Goal: Task Accomplishment & Management: Use online tool/utility

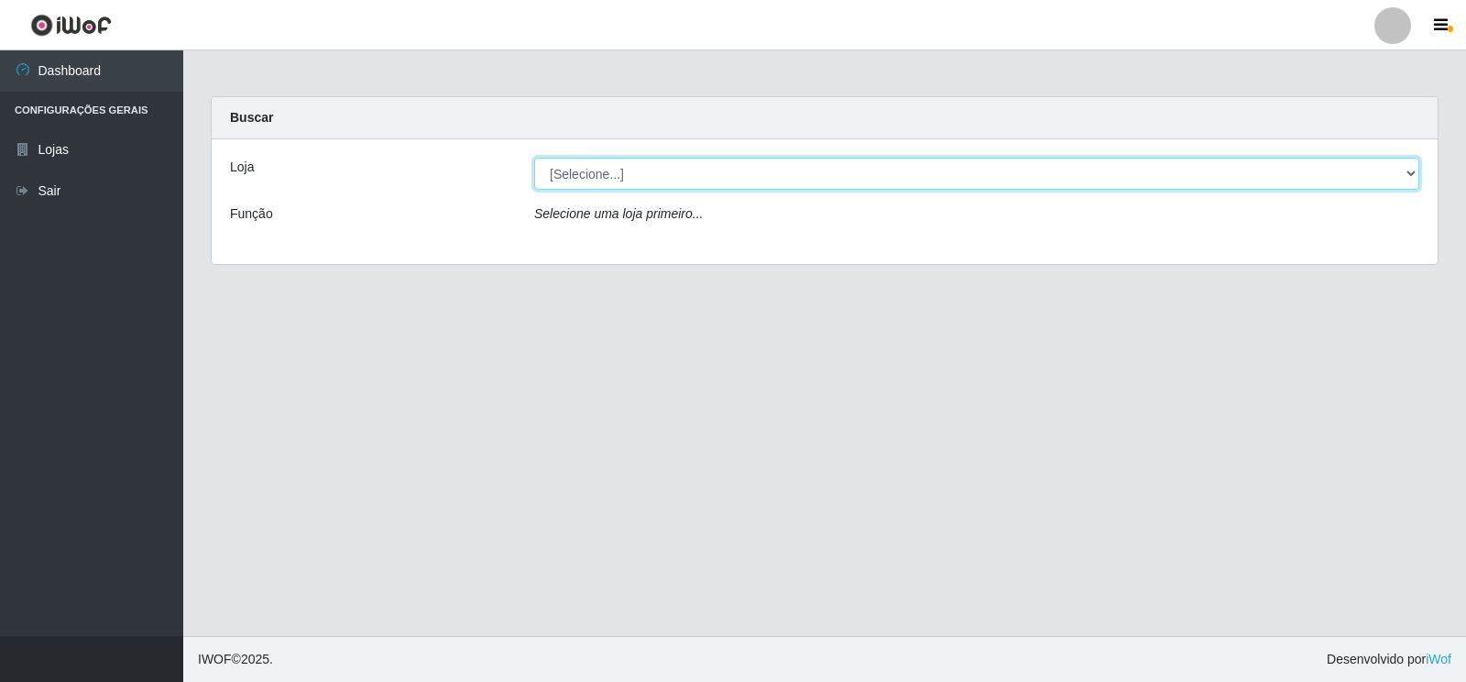
click at [1411, 169] on select "[Selecione...] Atacado Vem - [STREET_ADDRESS]" at bounding box center [976, 174] width 885 height 32
select select "455"
click at [534, 158] on select "[Selecione...] Atacado Vem - [STREET_ADDRESS]" at bounding box center [976, 174] width 885 height 32
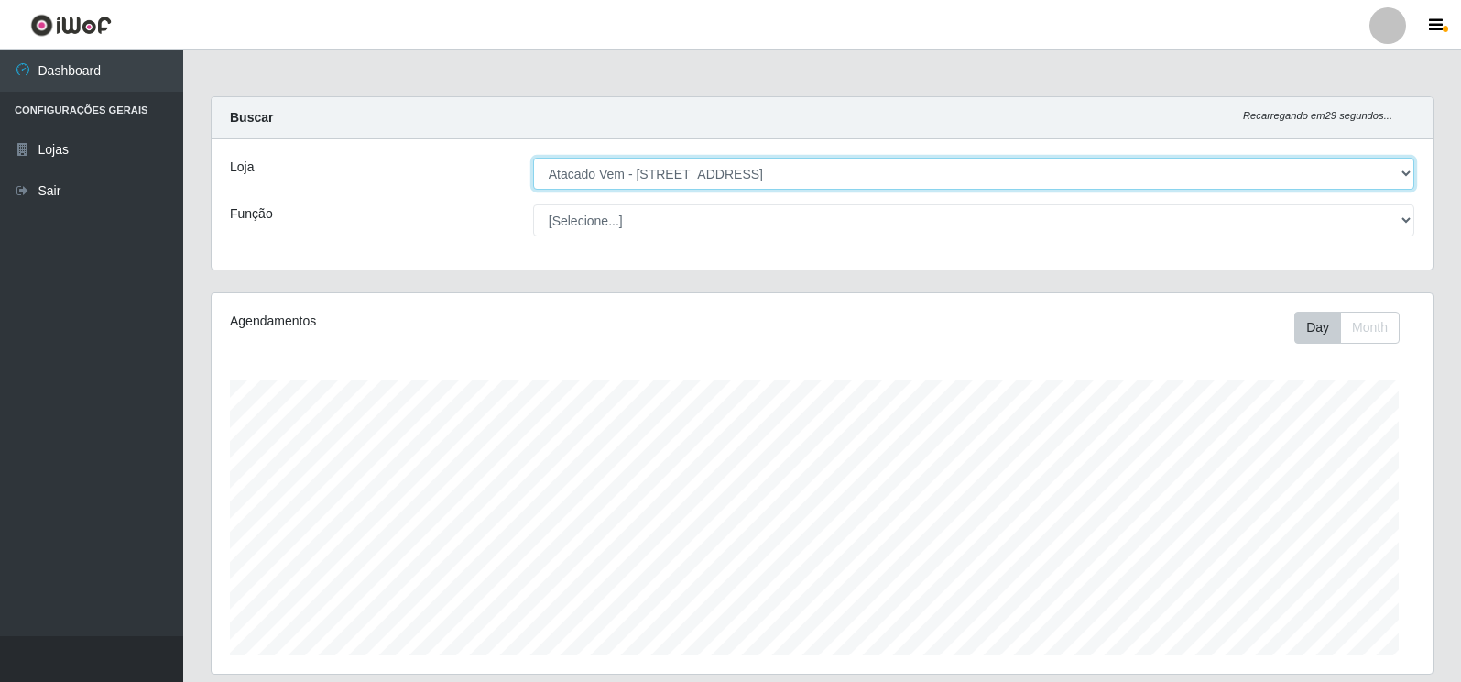
scroll to position [380, 1221]
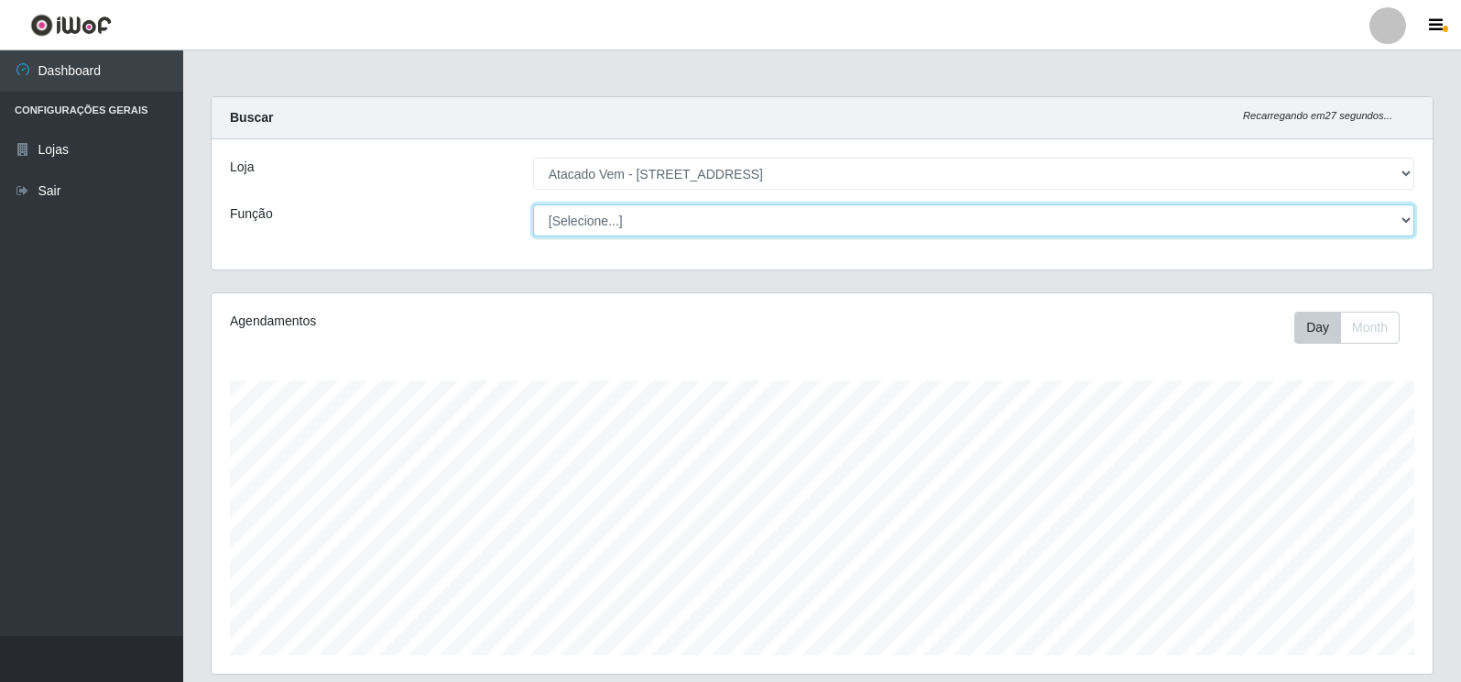
click at [1405, 221] on select "[Selecione...] Carregador e Descarregador de Caminhão Carregador e Descarregado…" at bounding box center [973, 220] width 881 height 32
select select "82"
click at [533, 204] on select "[Selecione...] Carregador e Descarregador de Caminhão Carregador e Descarregado…" at bounding box center [973, 220] width 881 height 32
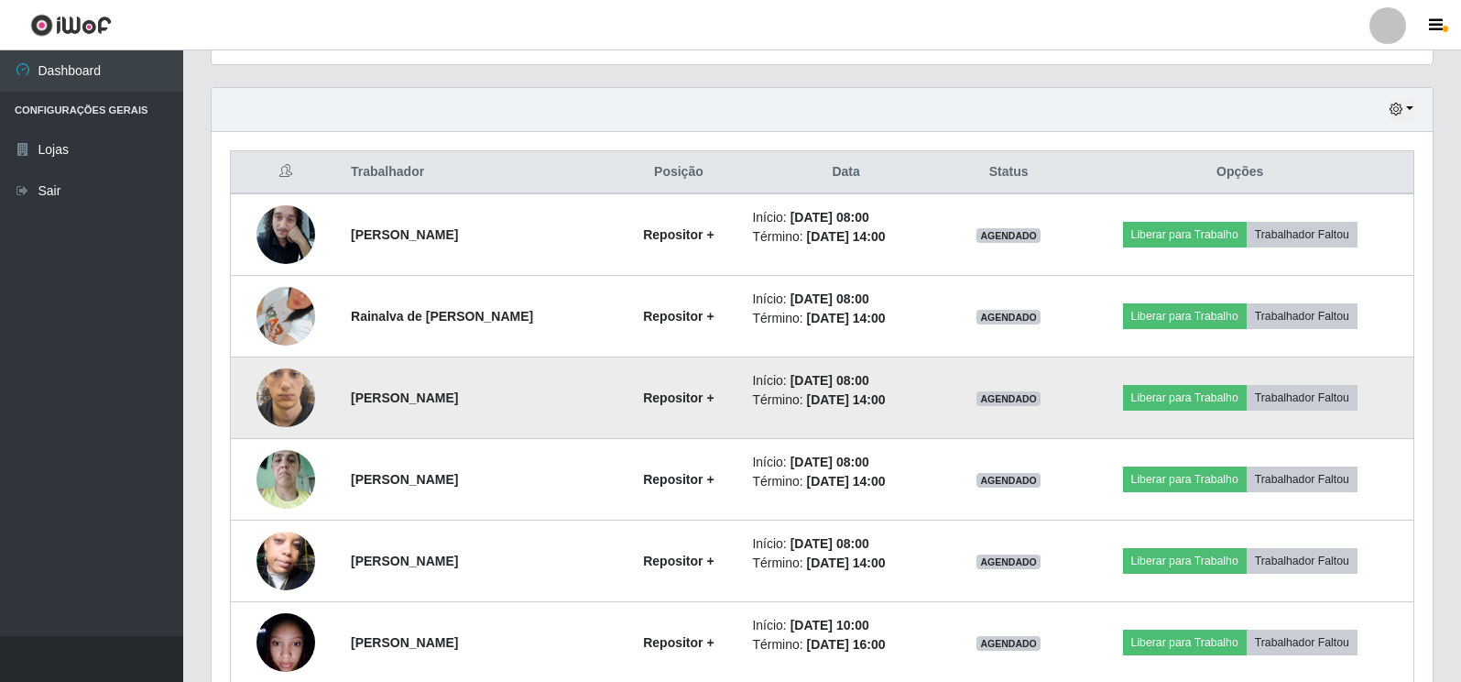
scroll to position [641, 0]
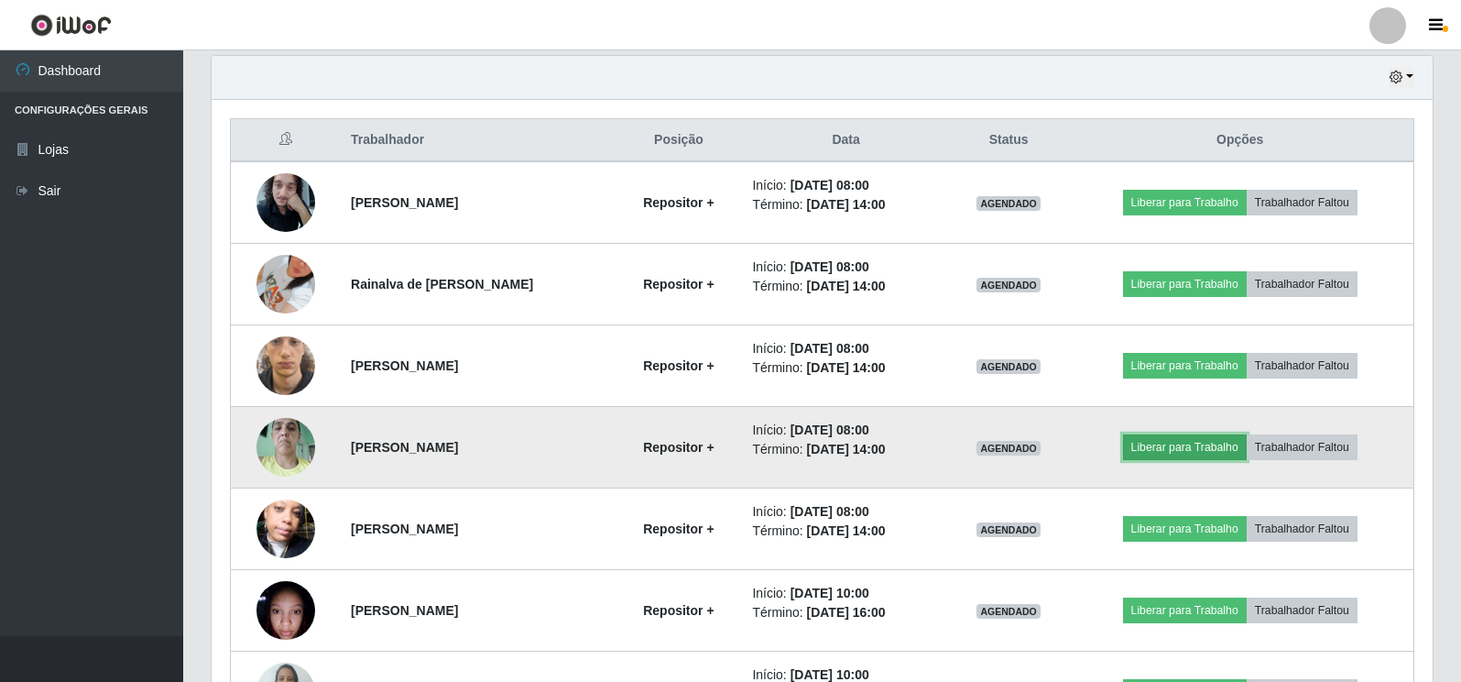
click at [1190, 450] on button "Liberar para Trabalho" at bounding box center [1185, 447] width 124 height 26
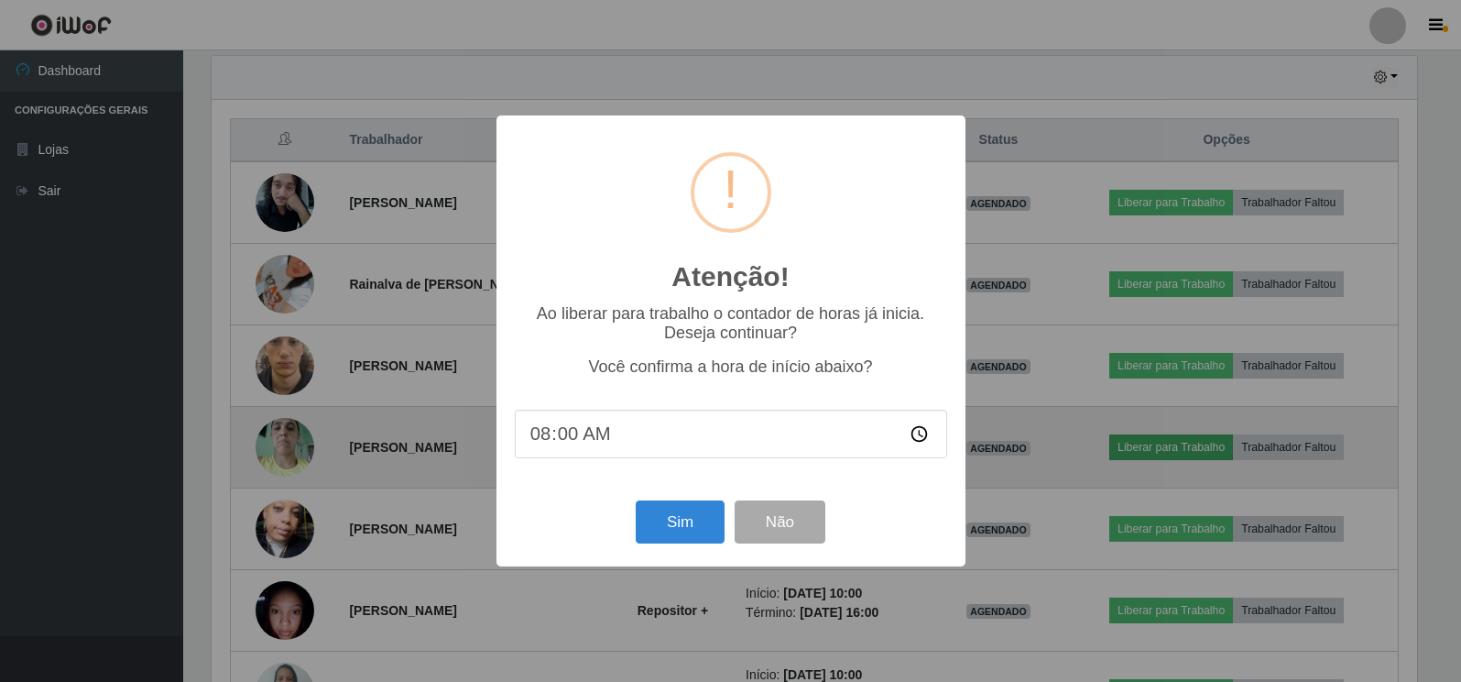
scroll to position [380, 1210]
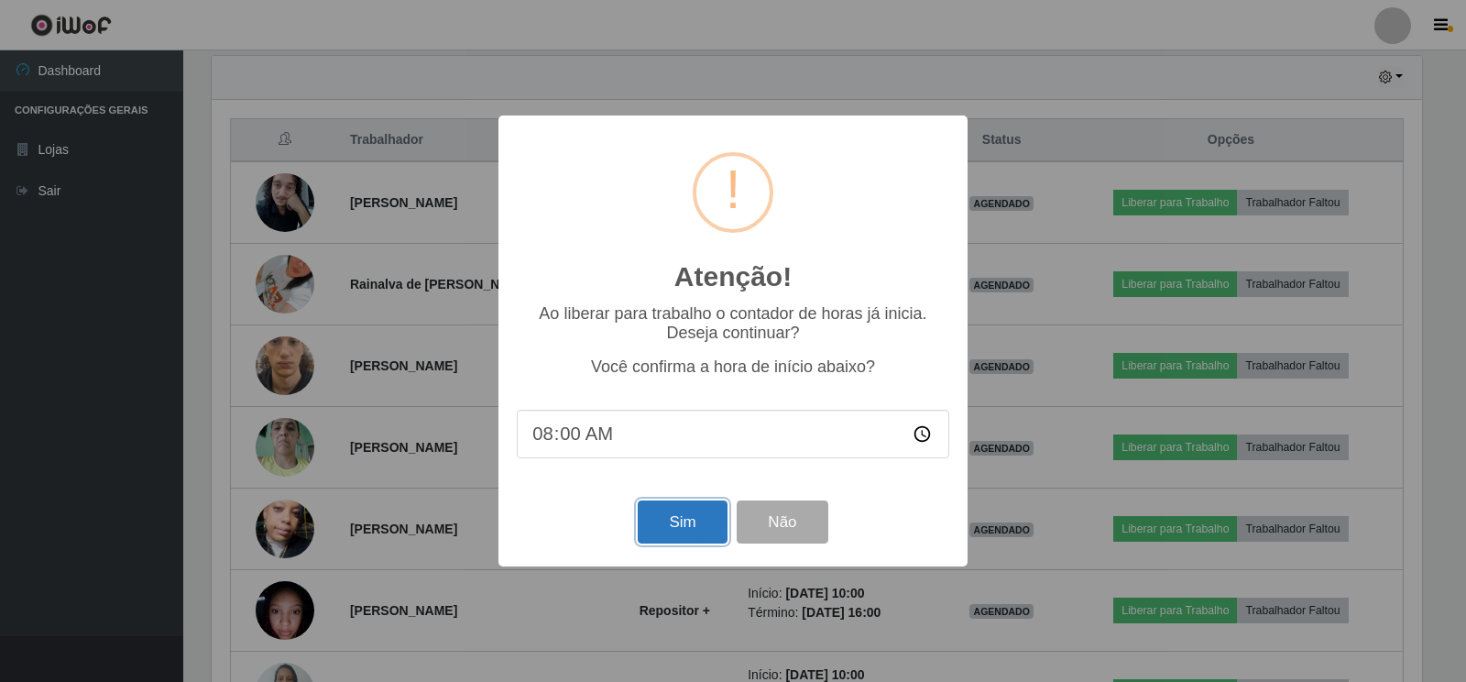
click at [683, 527] on button "Sim" at bounding box center [682, 521] width 89 height 43
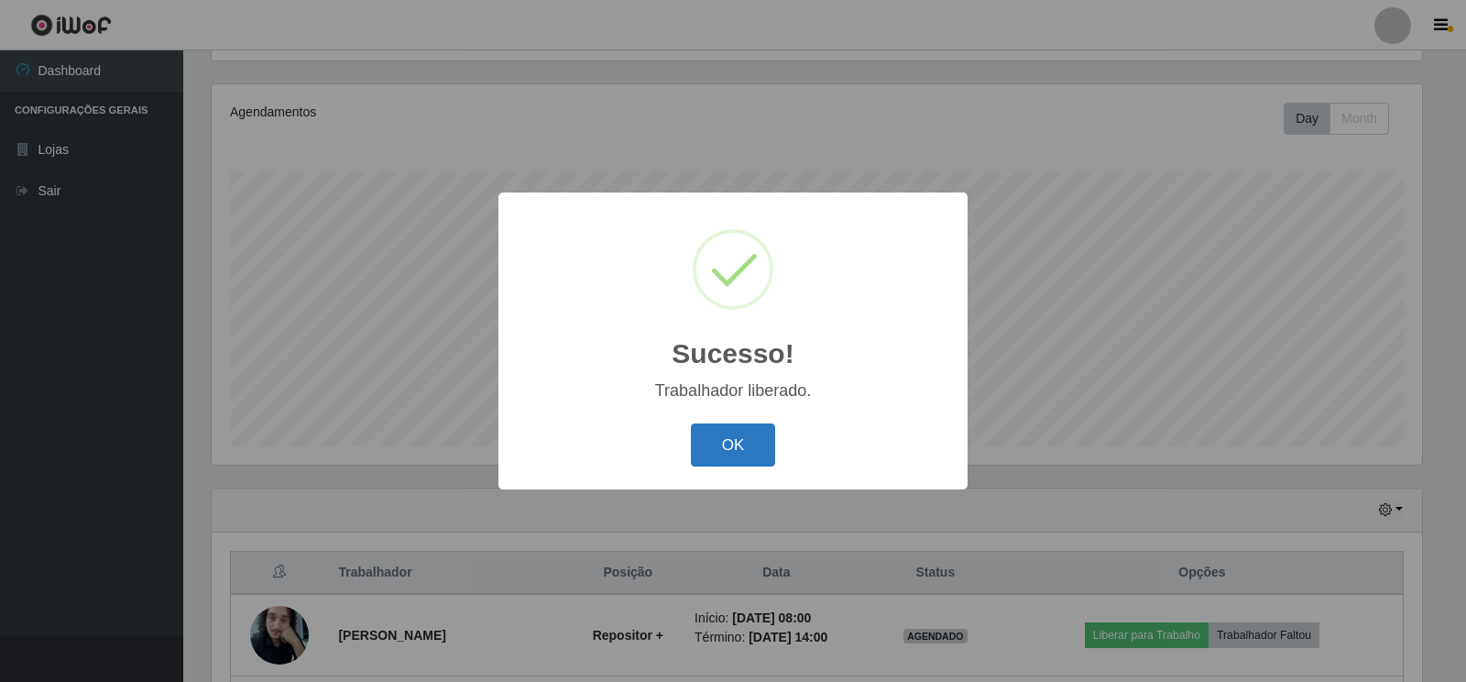
click at [736, 443] on button "OK" at bounding box center [733, 444] width 85 height 43
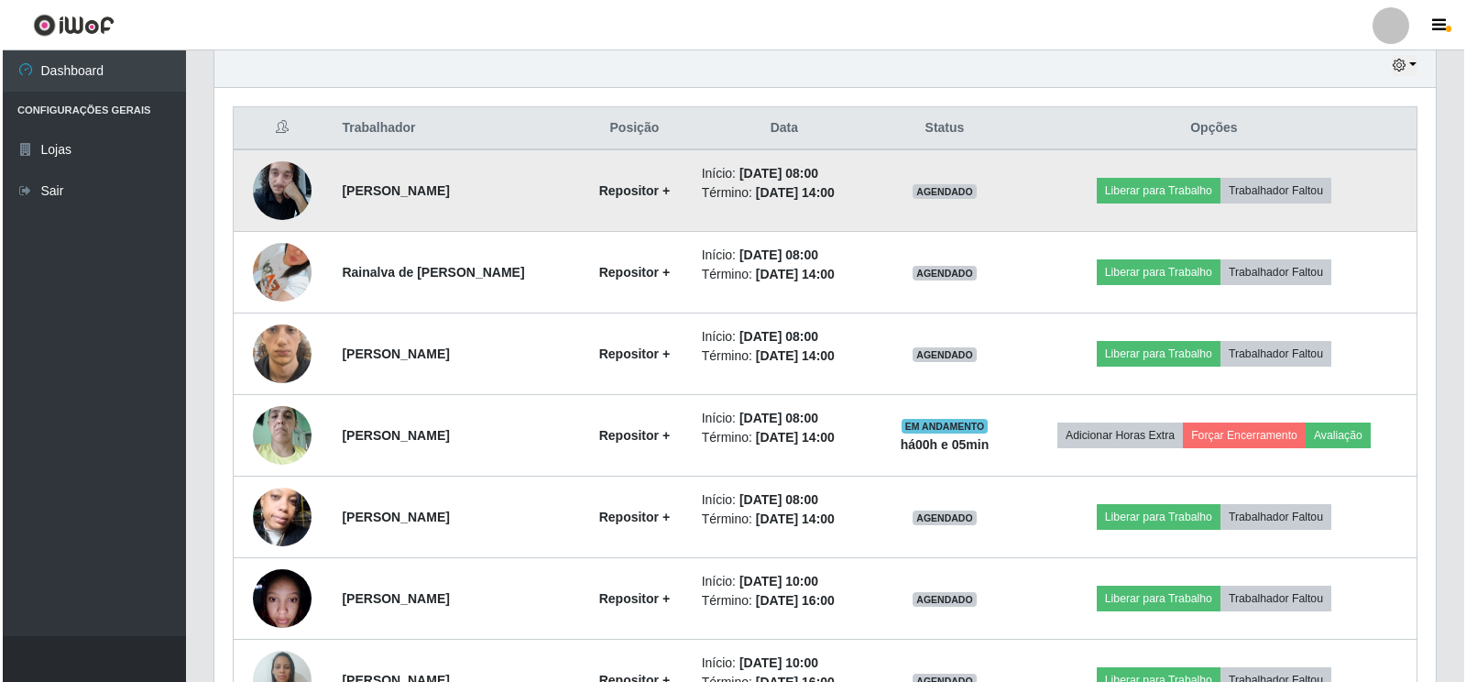
scroll to position [667, 0]
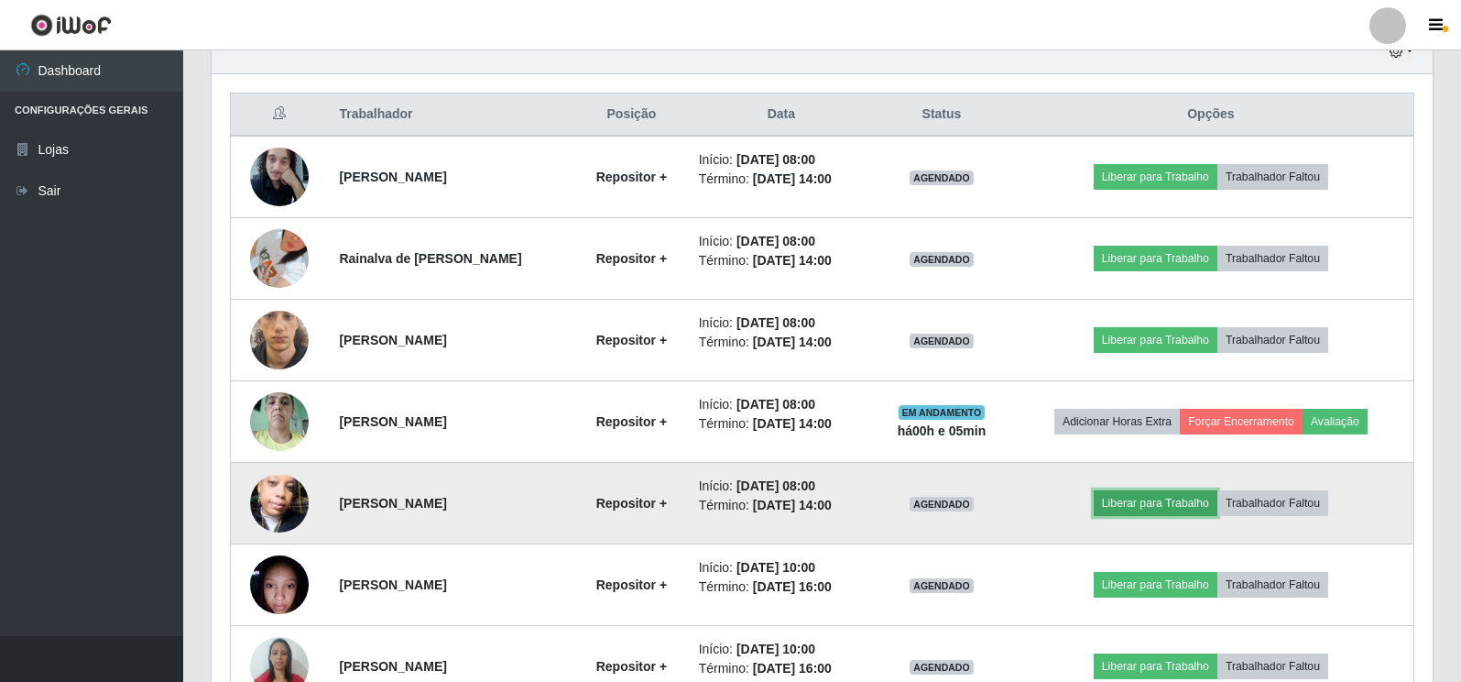
click at [1172, 506] on button "Liberar para Trabalho" at bounding box center [1156, 503] width 124 height 26
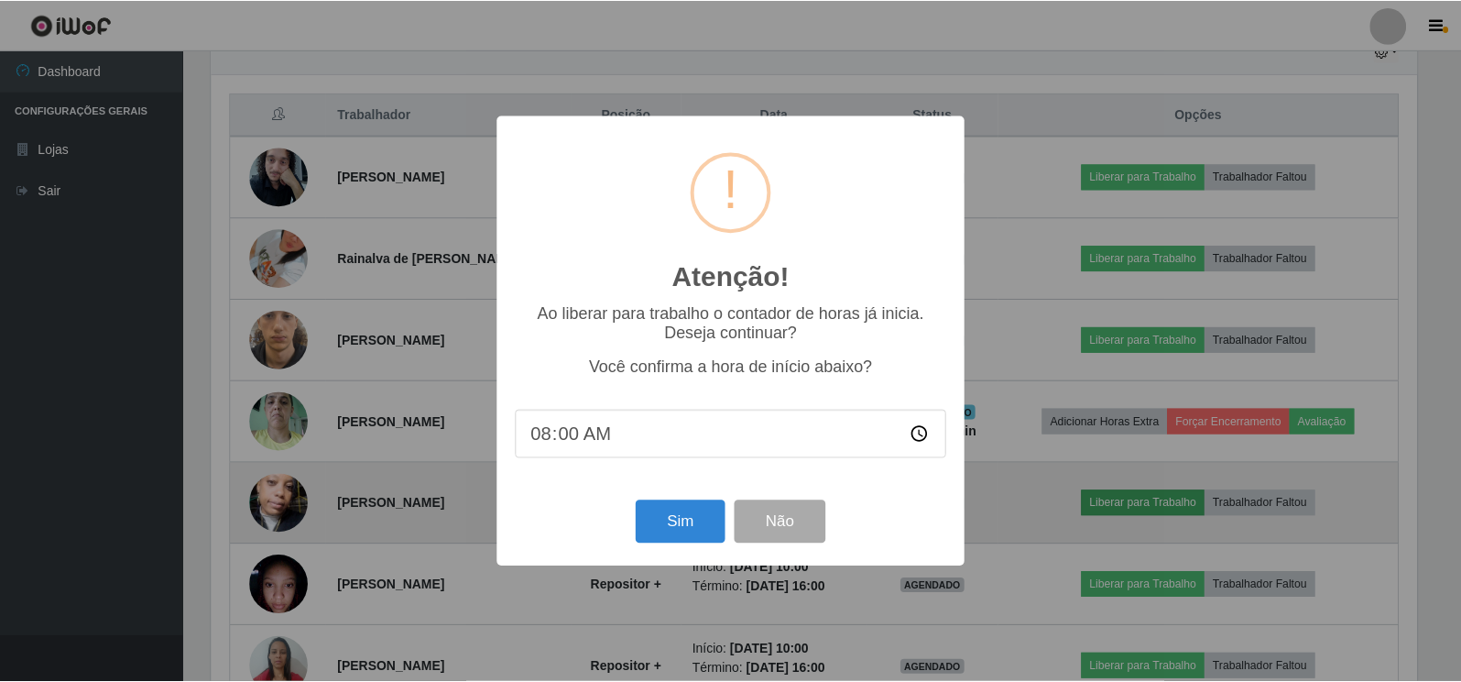
scroll to position [380, 1210]
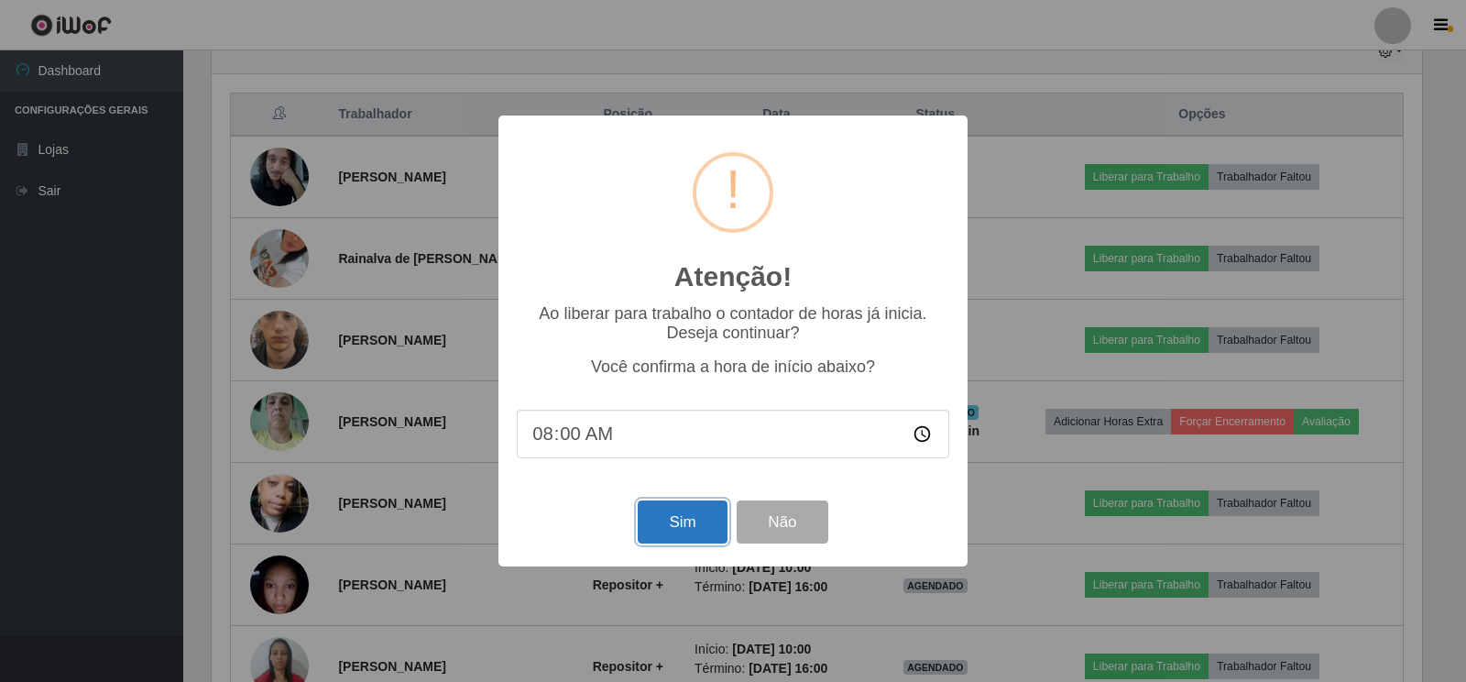
click at [675, 519] on button "Sim" at bounding box center [682, 521] width 89 height 43
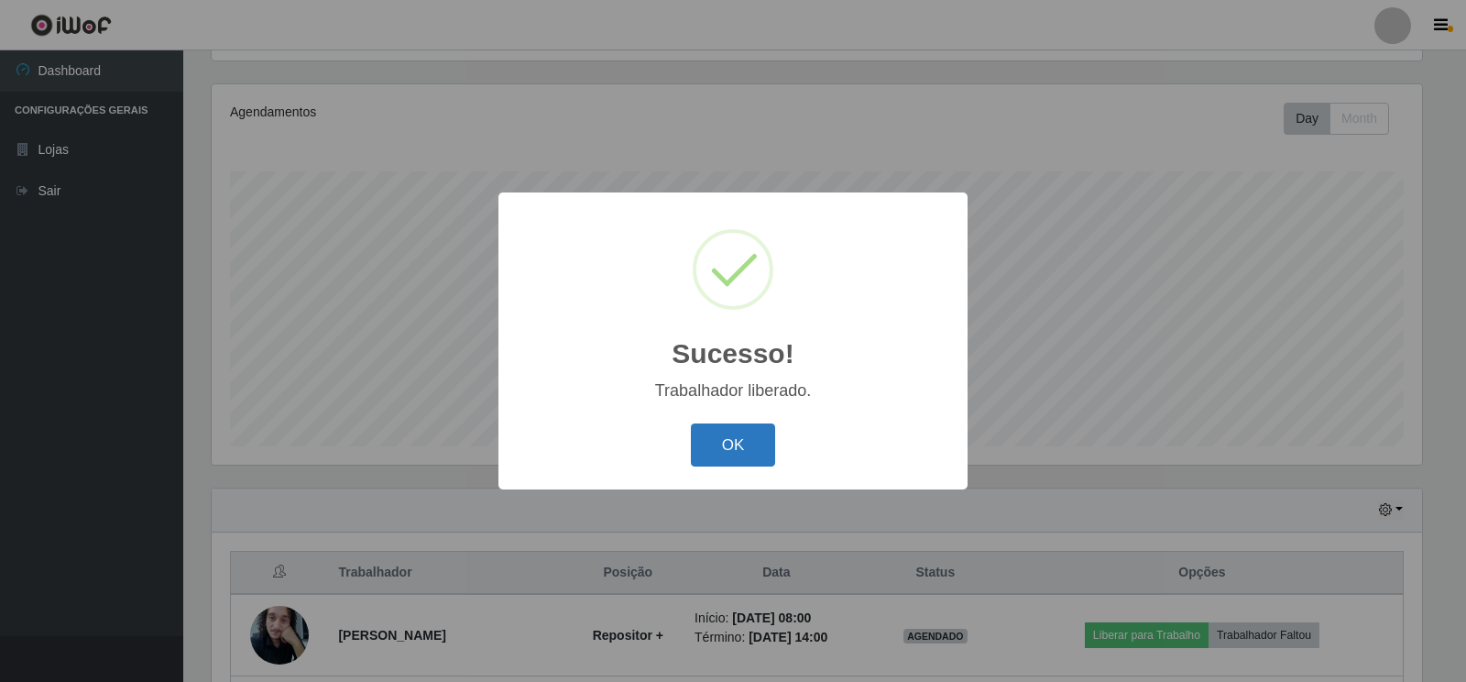
click at [741, 449] on button "OK" at bounding box center [733, 444] width 85 height 43
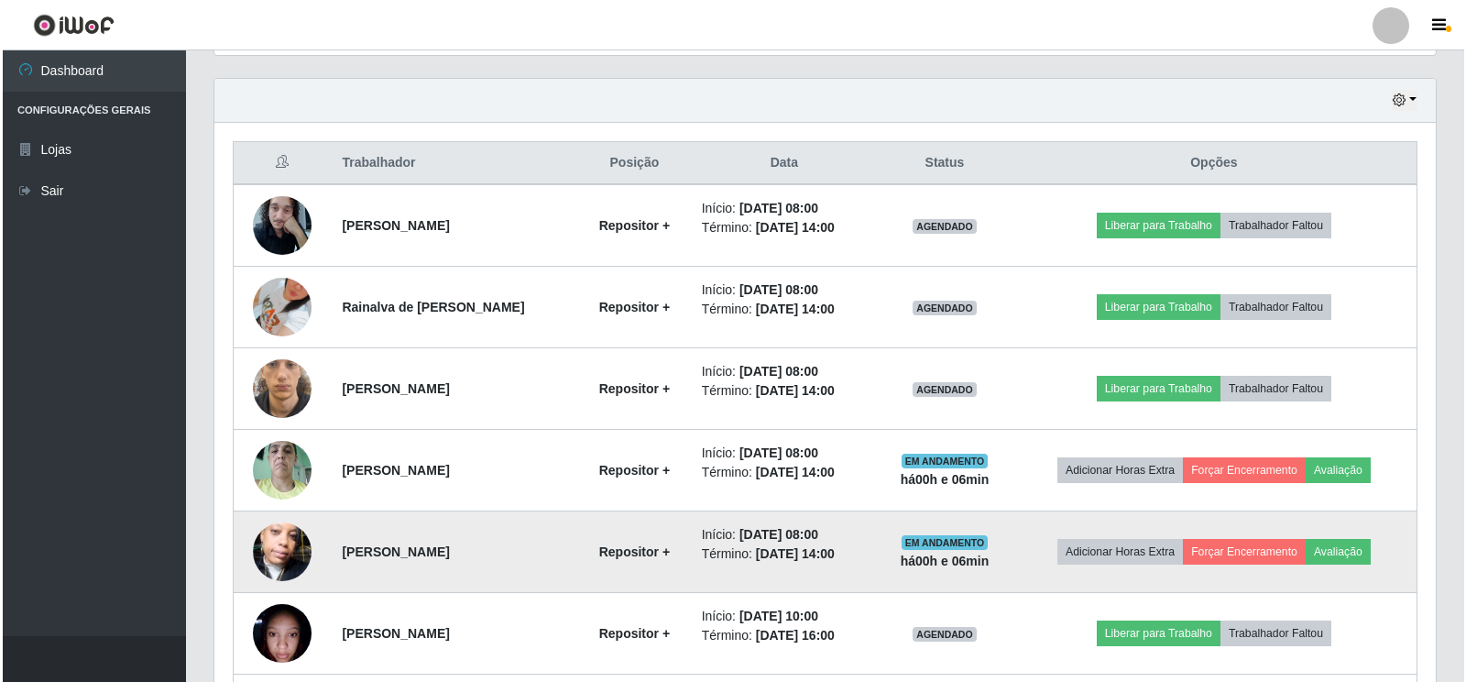
scroll to position [586, 0]
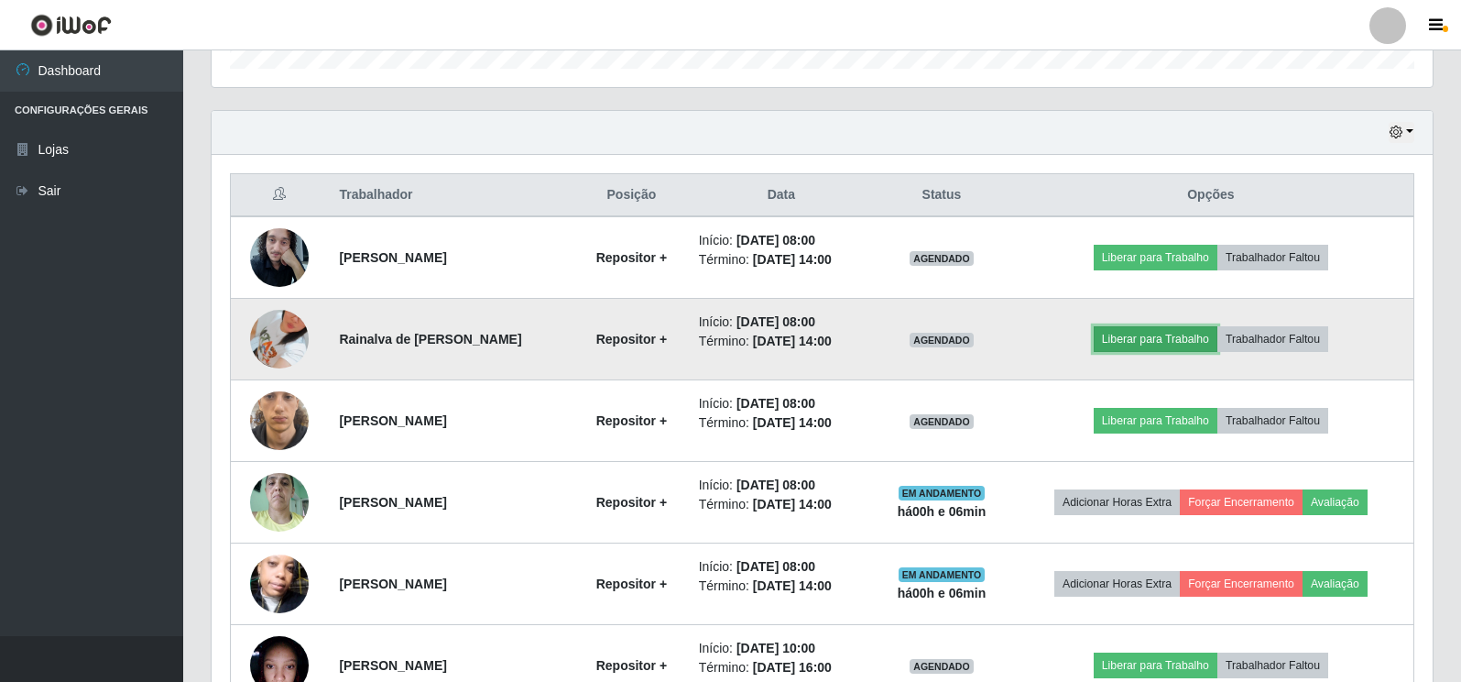
click at [1154, 334] on button "Liberar para Trabalho" at bounding box center [1156, 339] width 124 height 26
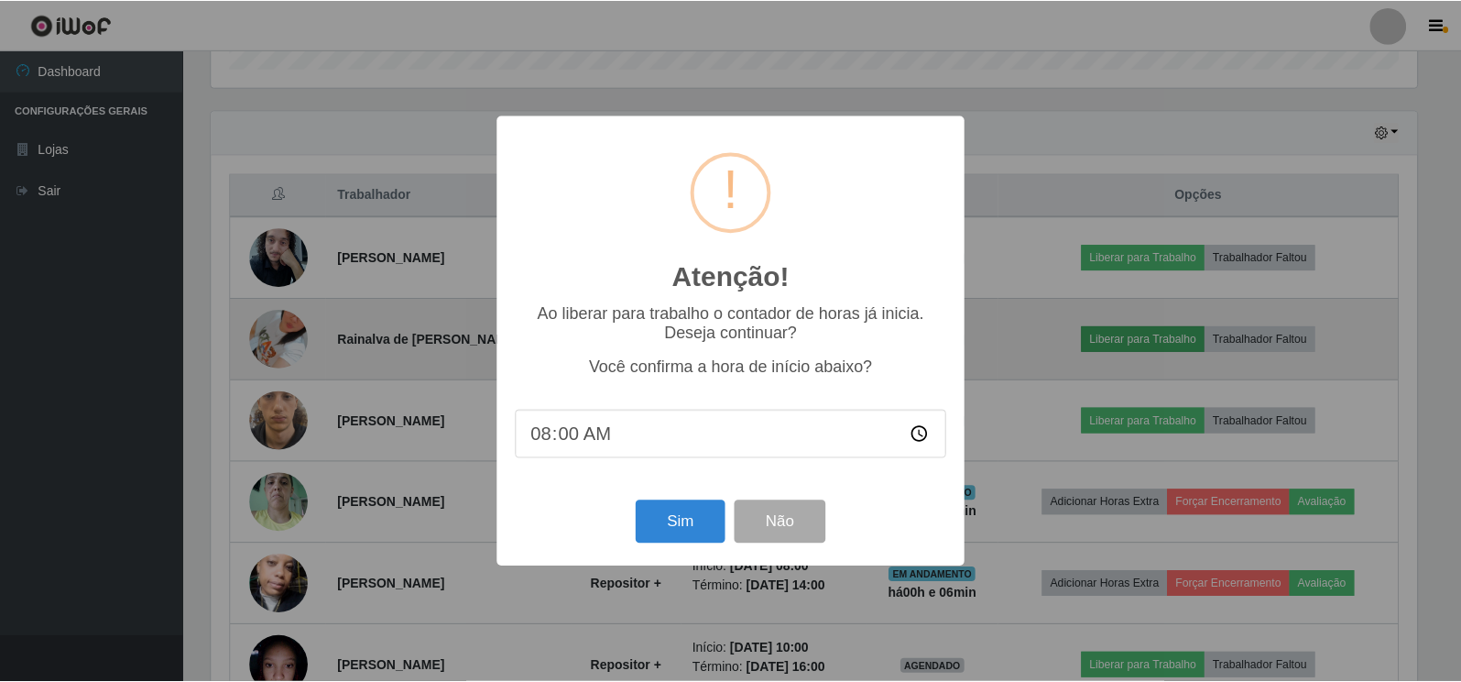
scroll to position [380, 1210]
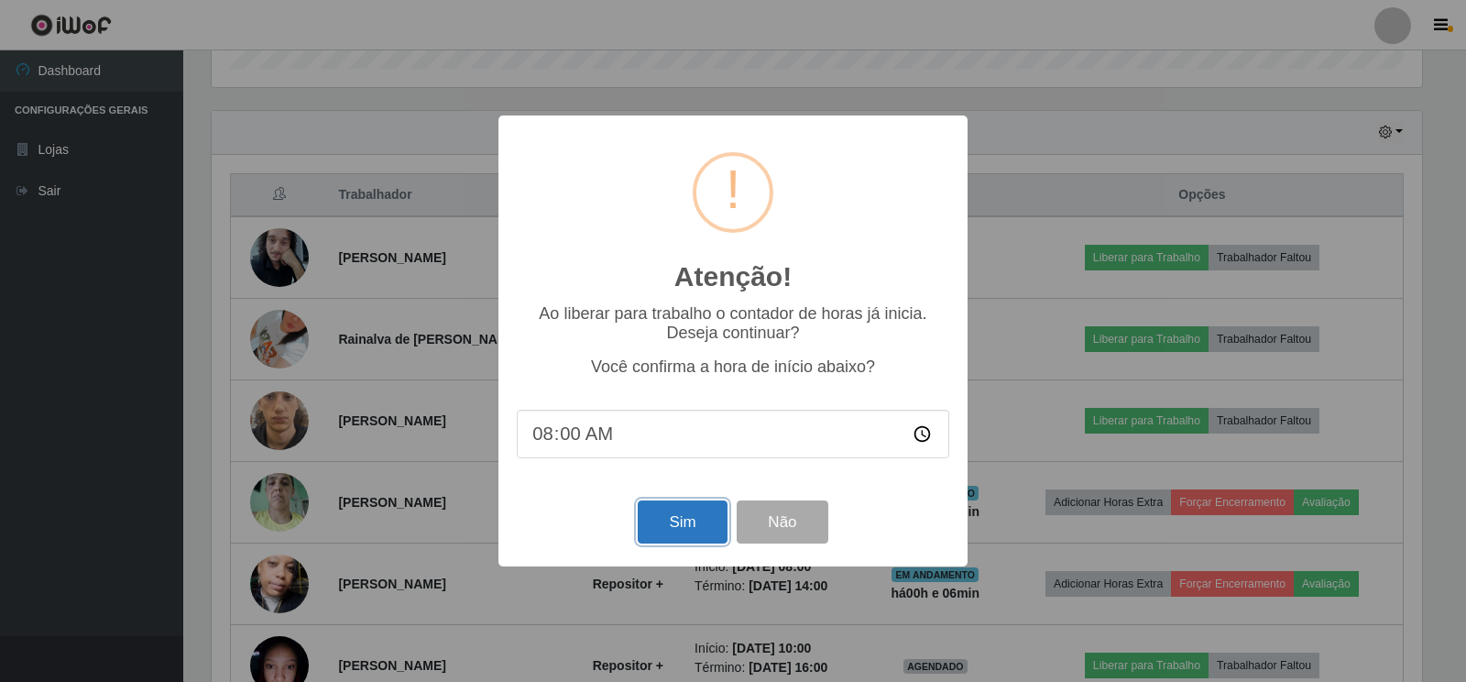
click at [682, 516] on button "Sim" at bounding box center [682, 521] width 89 height 43
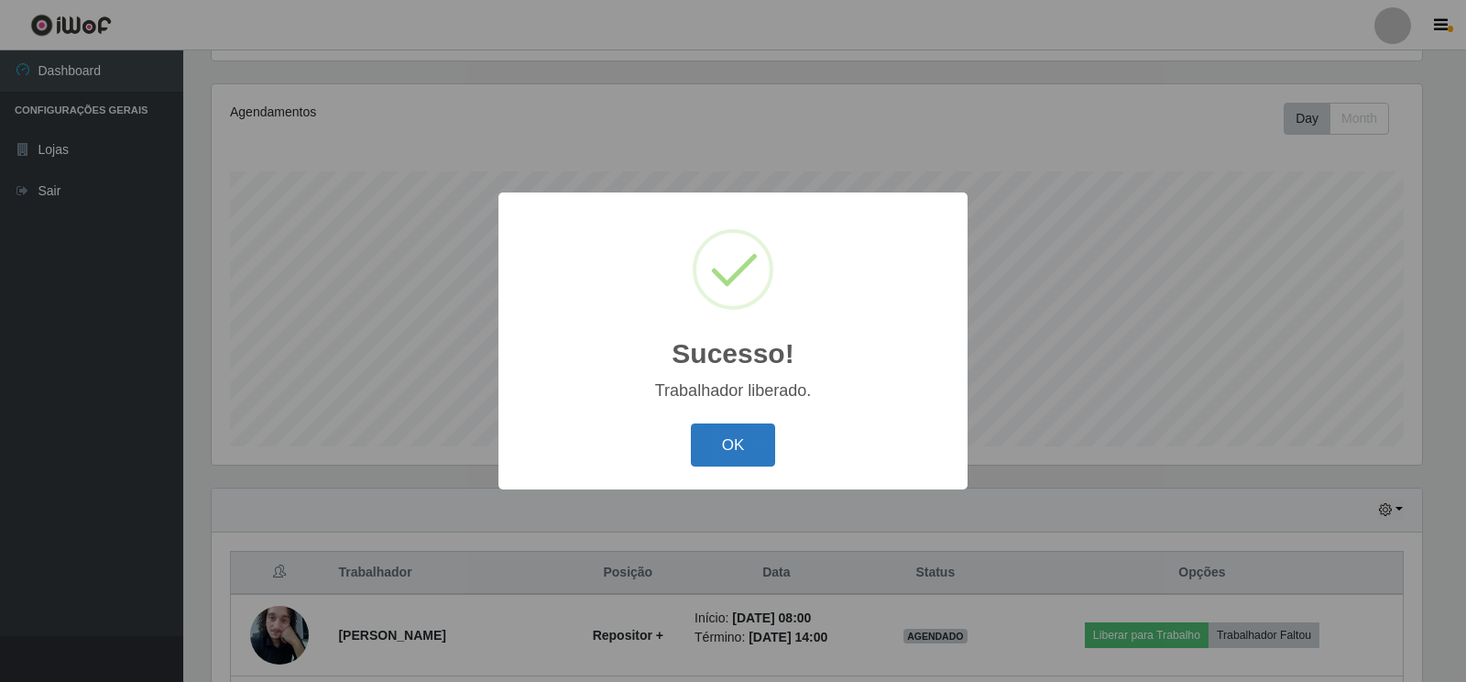
click at [730, 444] on button "OK" at bounding box center [733, 444] width 85 height 43
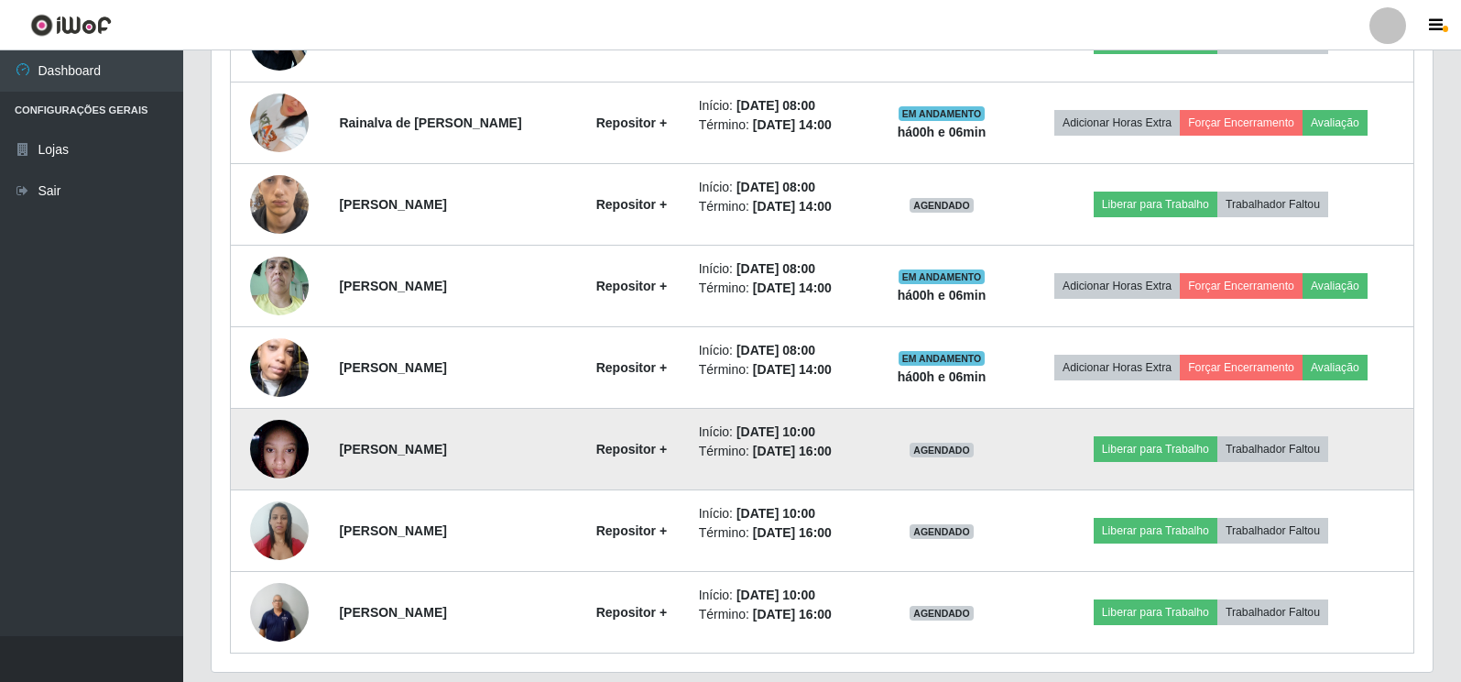
scroll to position [770, 0]
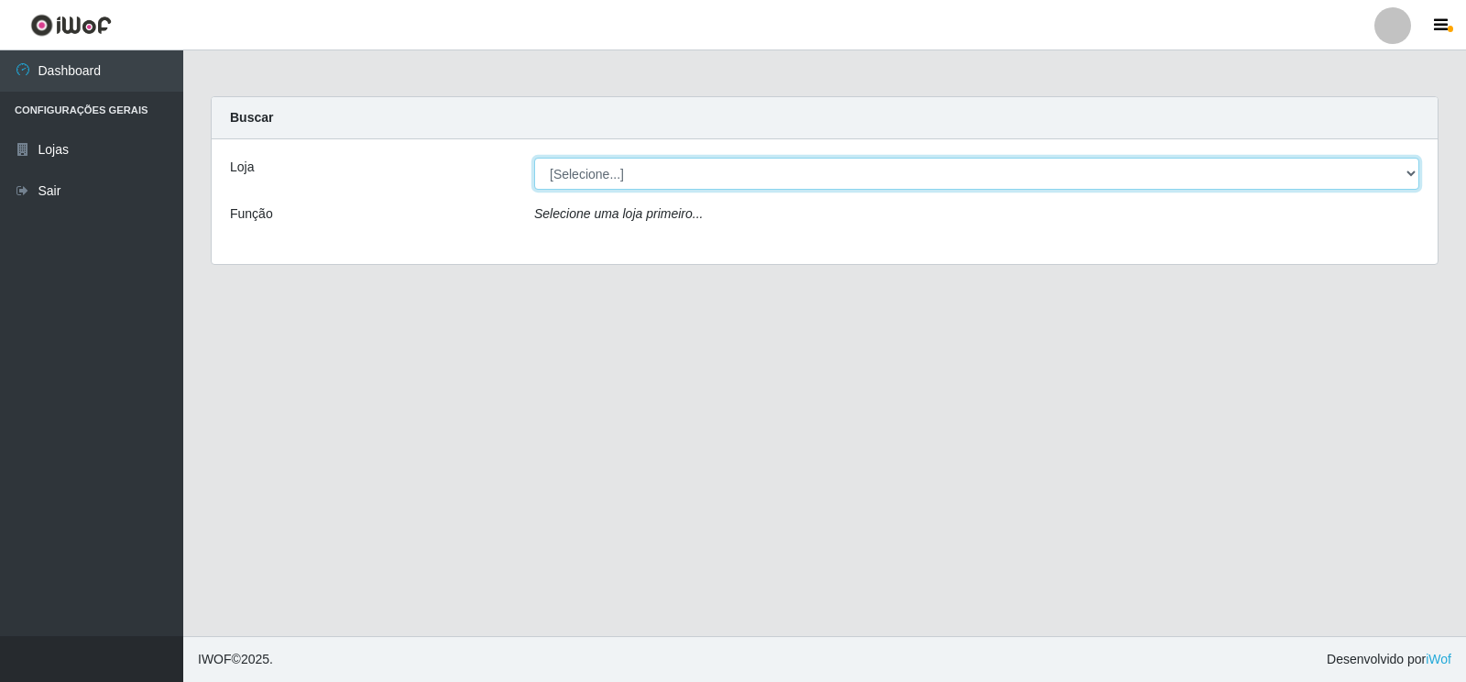
click at [1409, 175] on select "[Selecione...] Atacado Vem - [STREET_ADDRESS]" at bounding box center [976, 174] width 885 height 32
select select "455"
click at [534, 158] on select "[Selecione...] Atacado Vem - [STREET_ADDRESS]" at bounding box center [976, 174] width 885 height 32
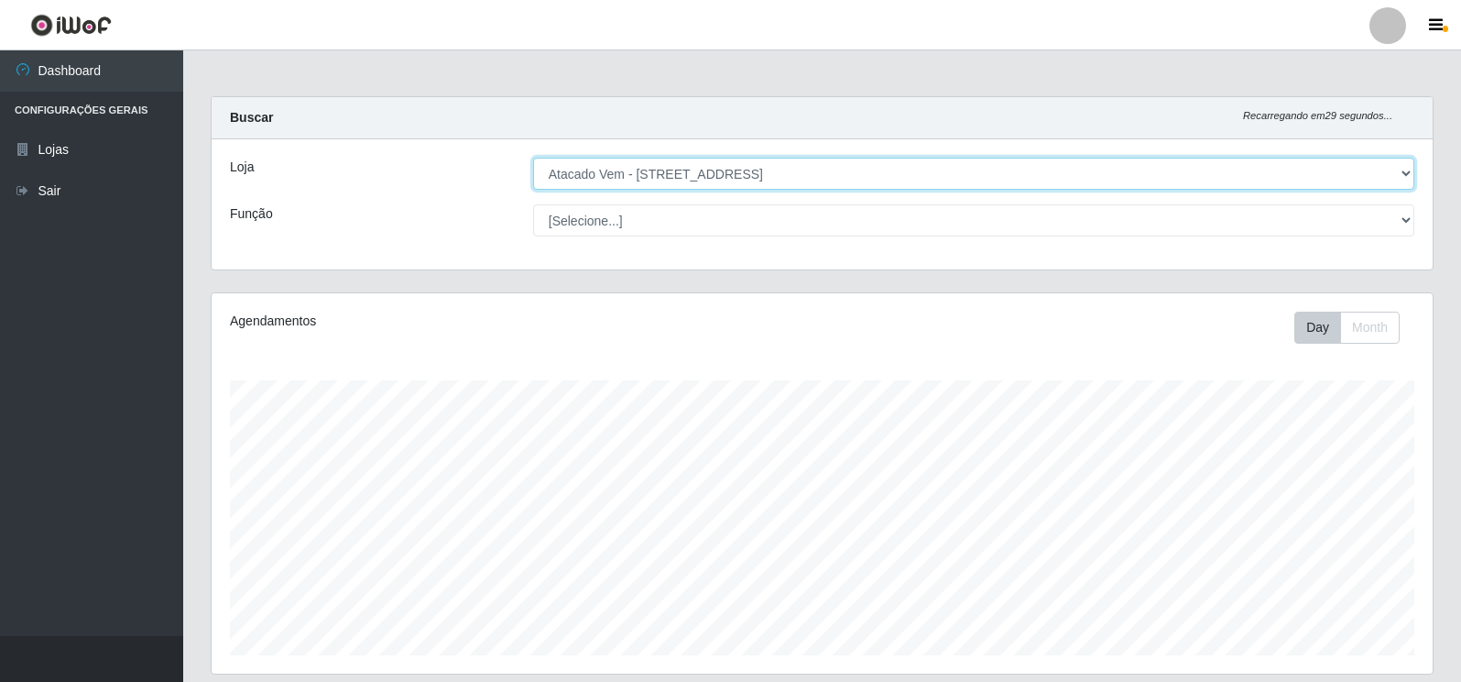
scroll to position [380, 1221]
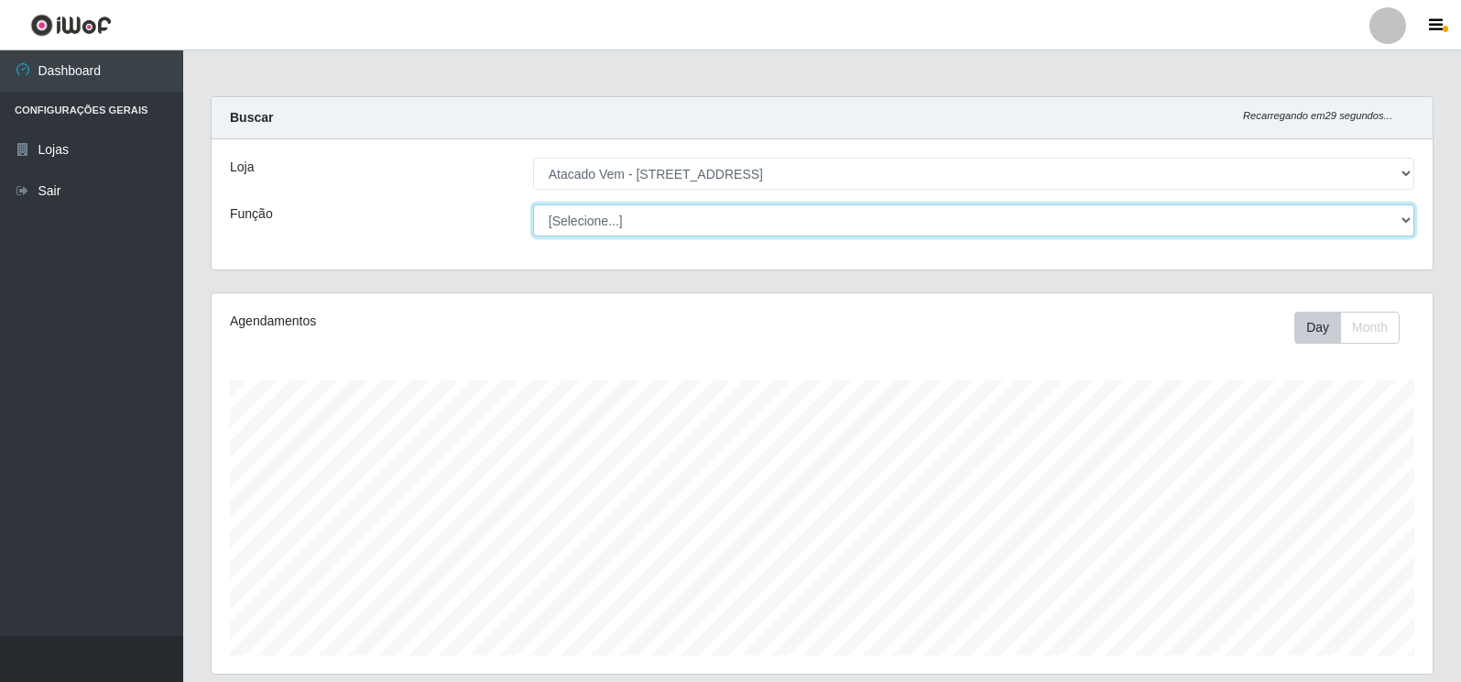
click at [1411, 218] on select "[Selecione...] Carregador e Descarregador de Caminhão Carregador e Descarregado…" at bounding box center [973, 220] width 881 height 32
select select "82"
click at [533, 204] on select "[Selecione...] Carregador e Descarregador de Caminhão Carregador e Descarregado…" at bounding box center [973, 220] width 881 height 32
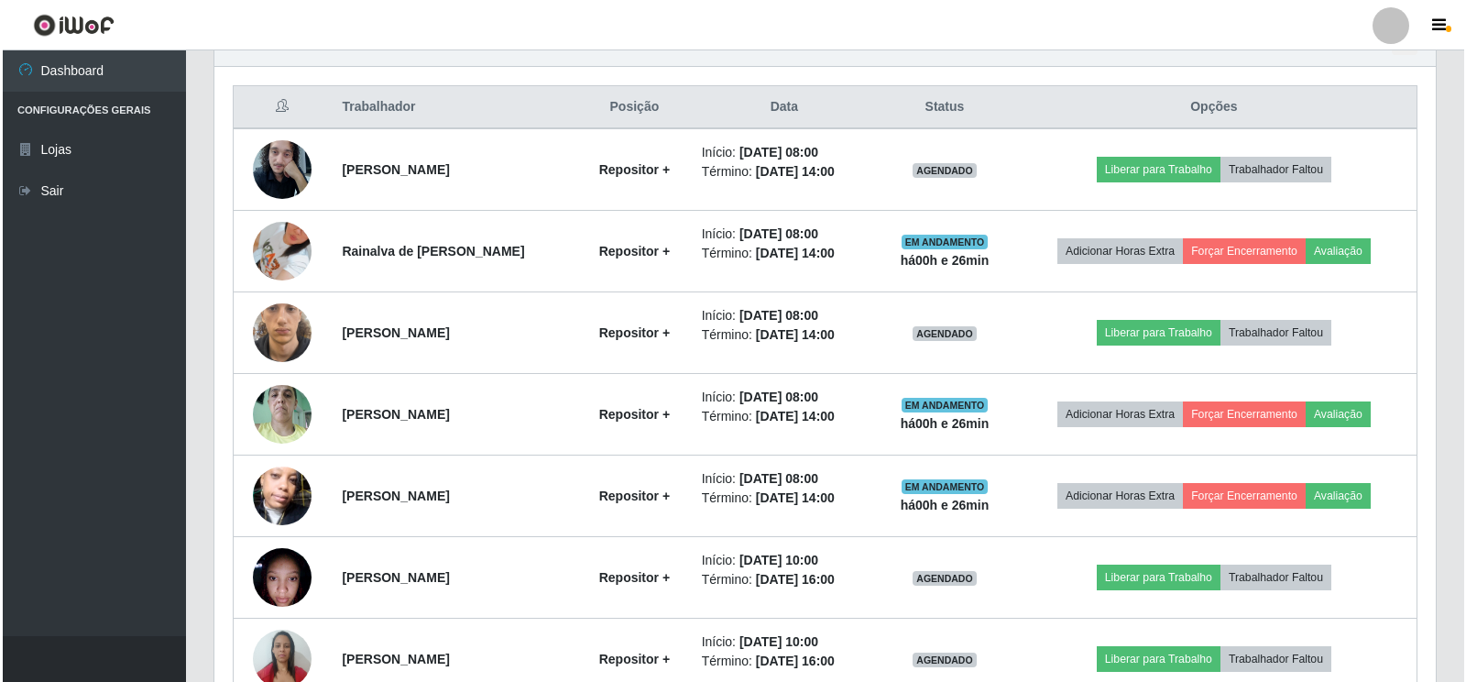
scroll to position [641, 0]
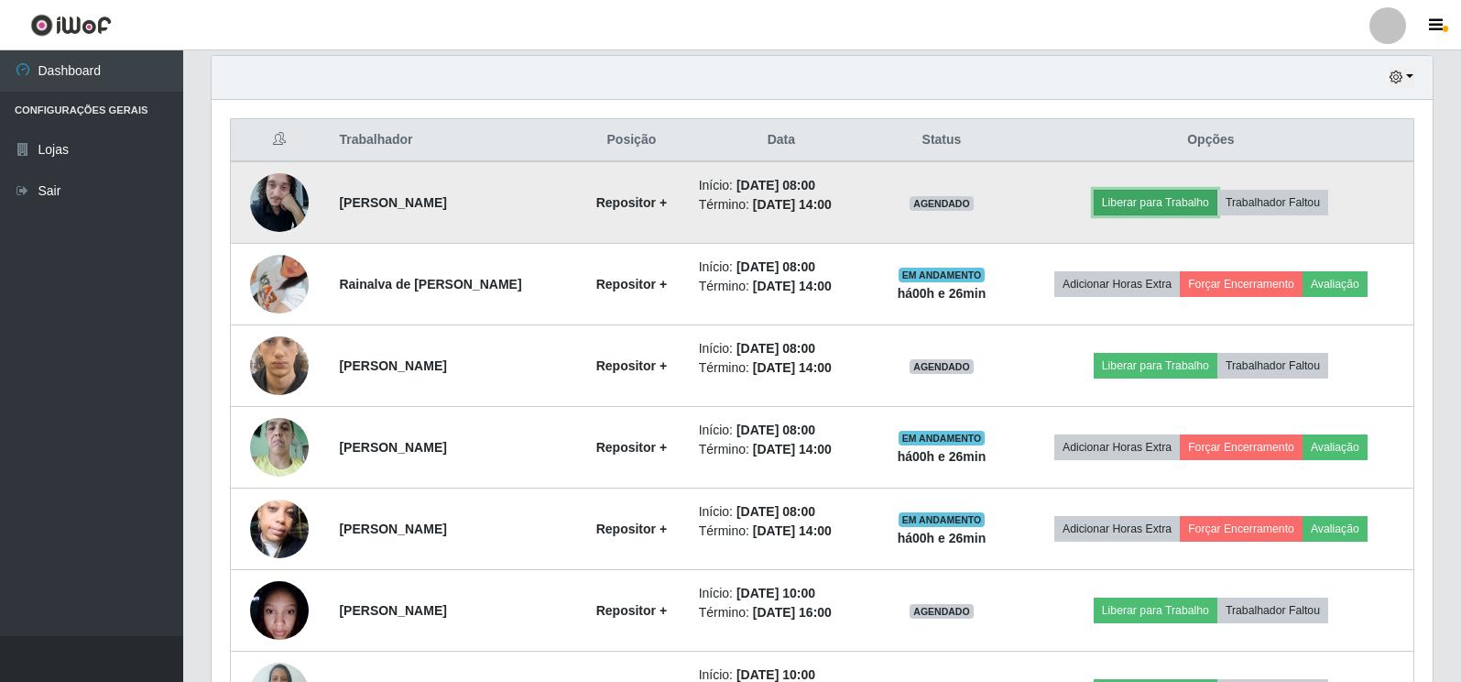
click at [1166, 208] on button "Liberar para Trabalho" at bounding box center [1156, 203] width 124 height 26
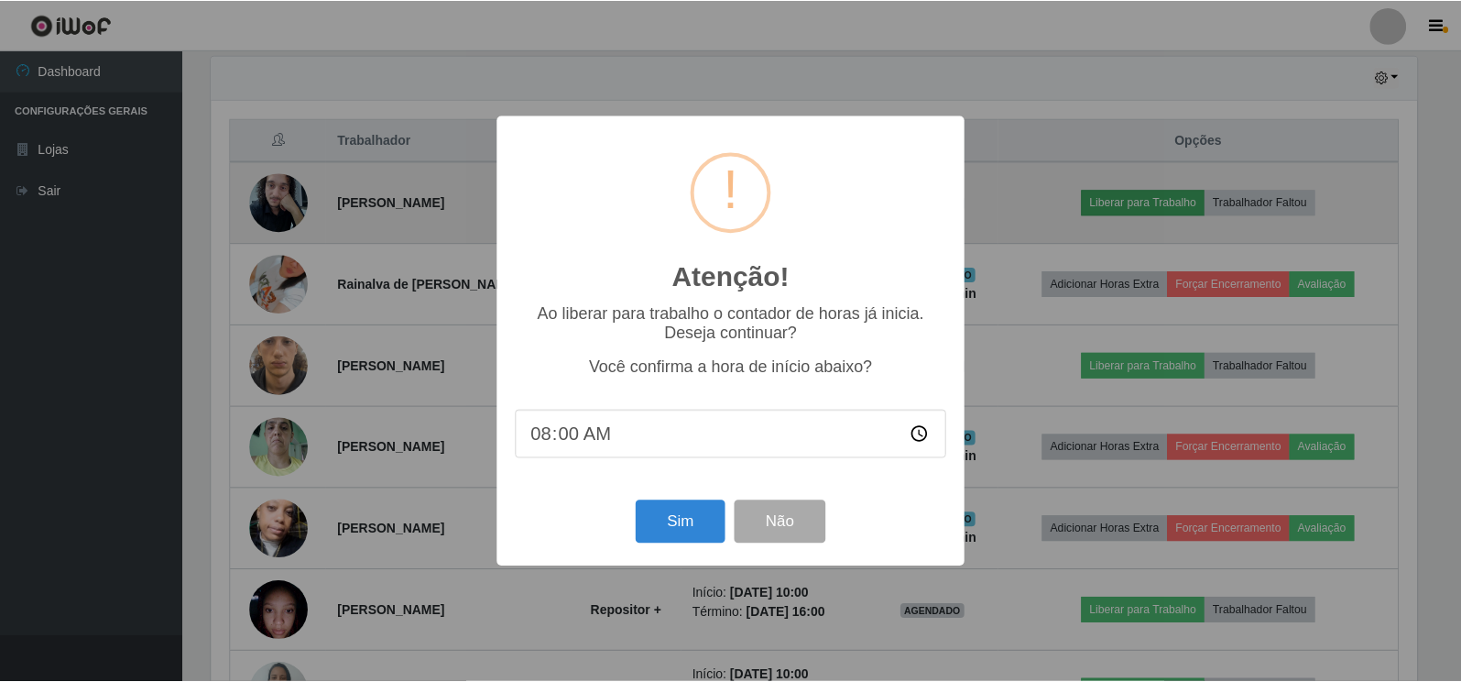
scroll to position [380, 1210]
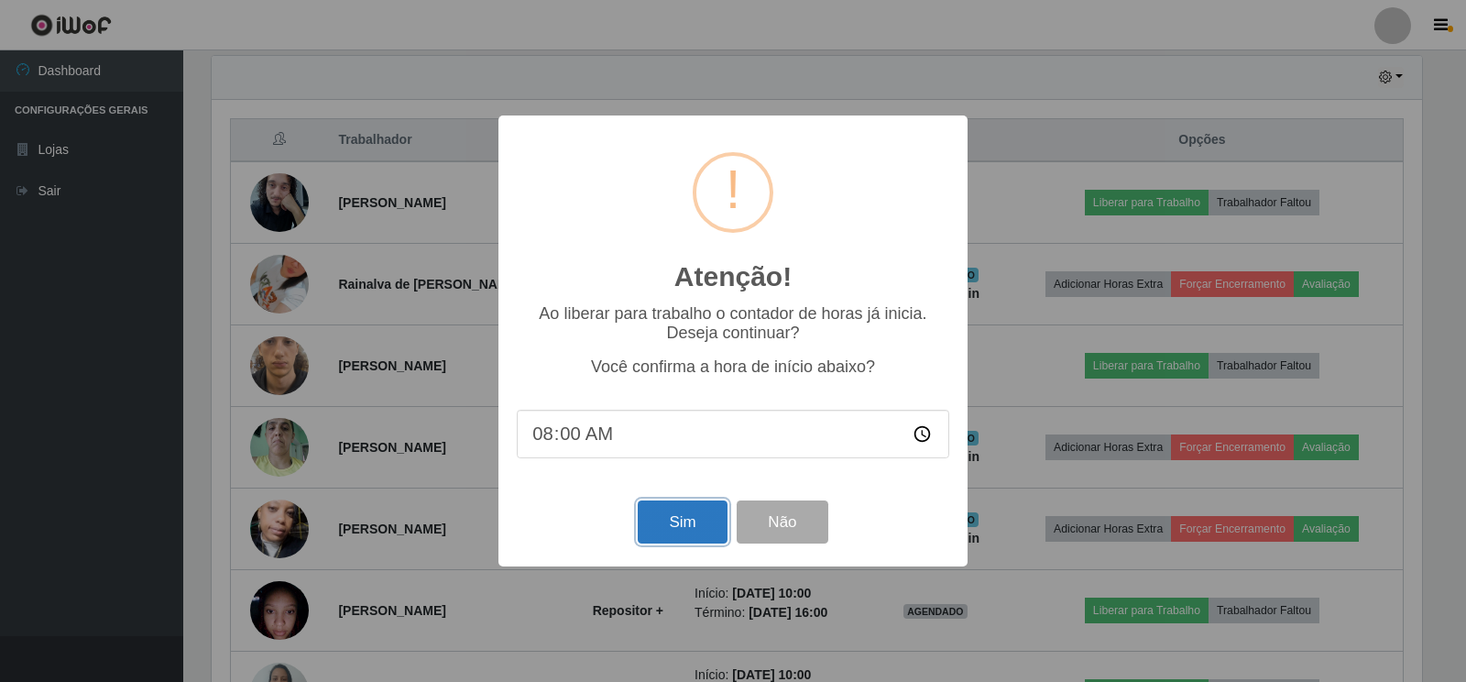
click at [681, 534] on button "Sim" at bounding box center [682, 521] width 89 height 43
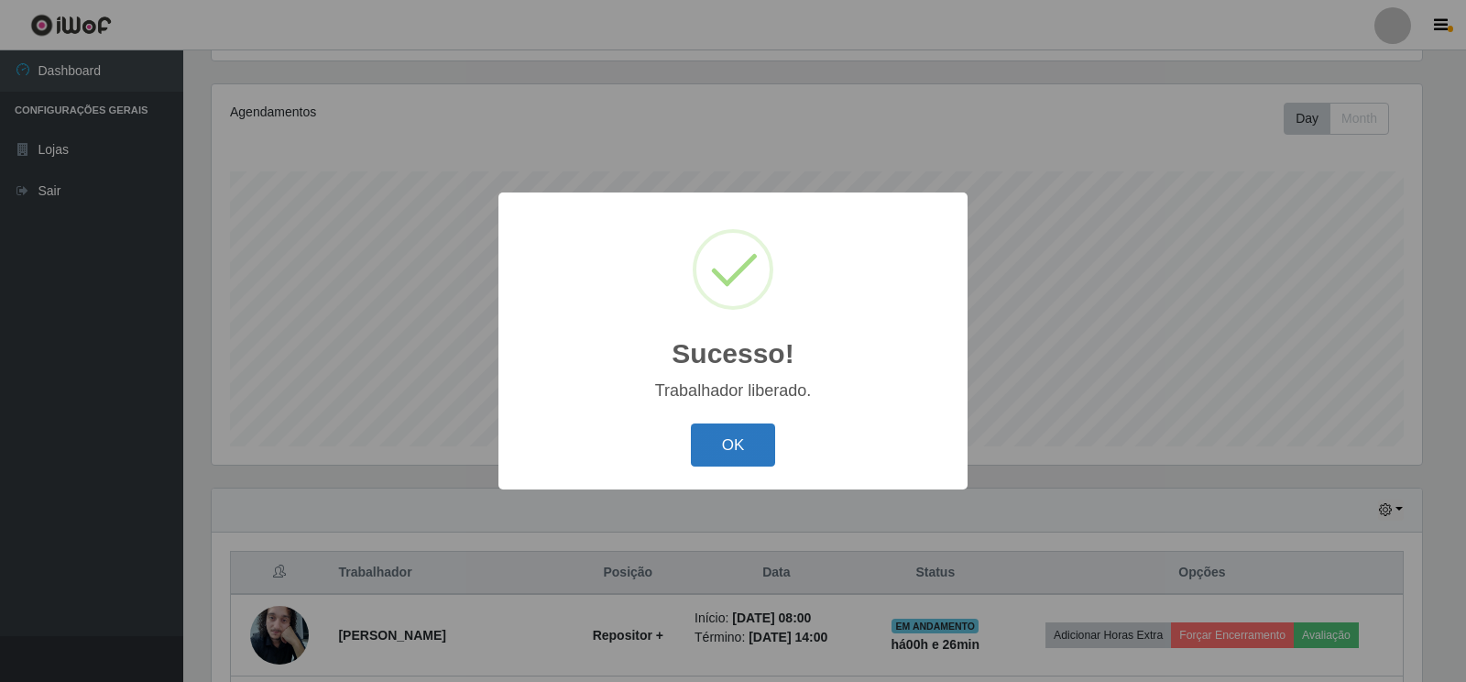
click at [723, 439] on button "OK" at bounding box center [733, 444] width 85 height 43
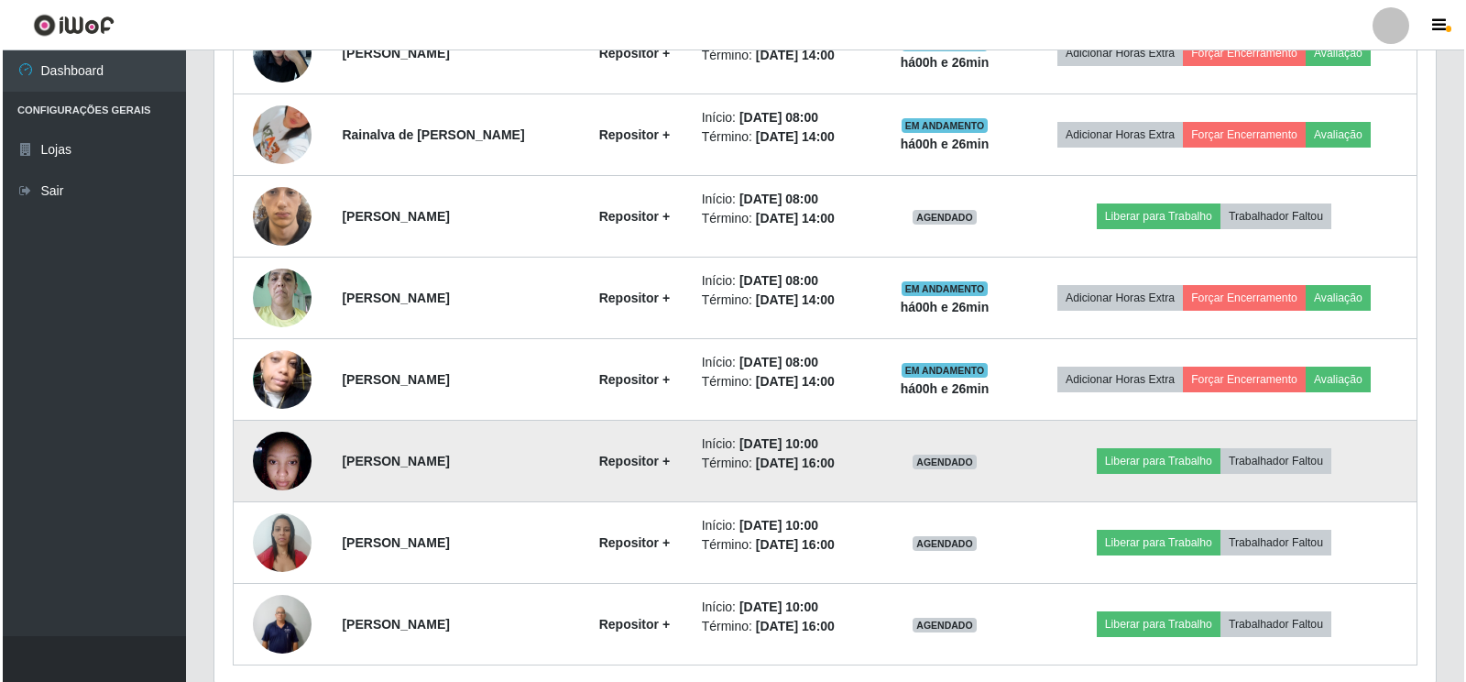
scroll to position [759, 0]
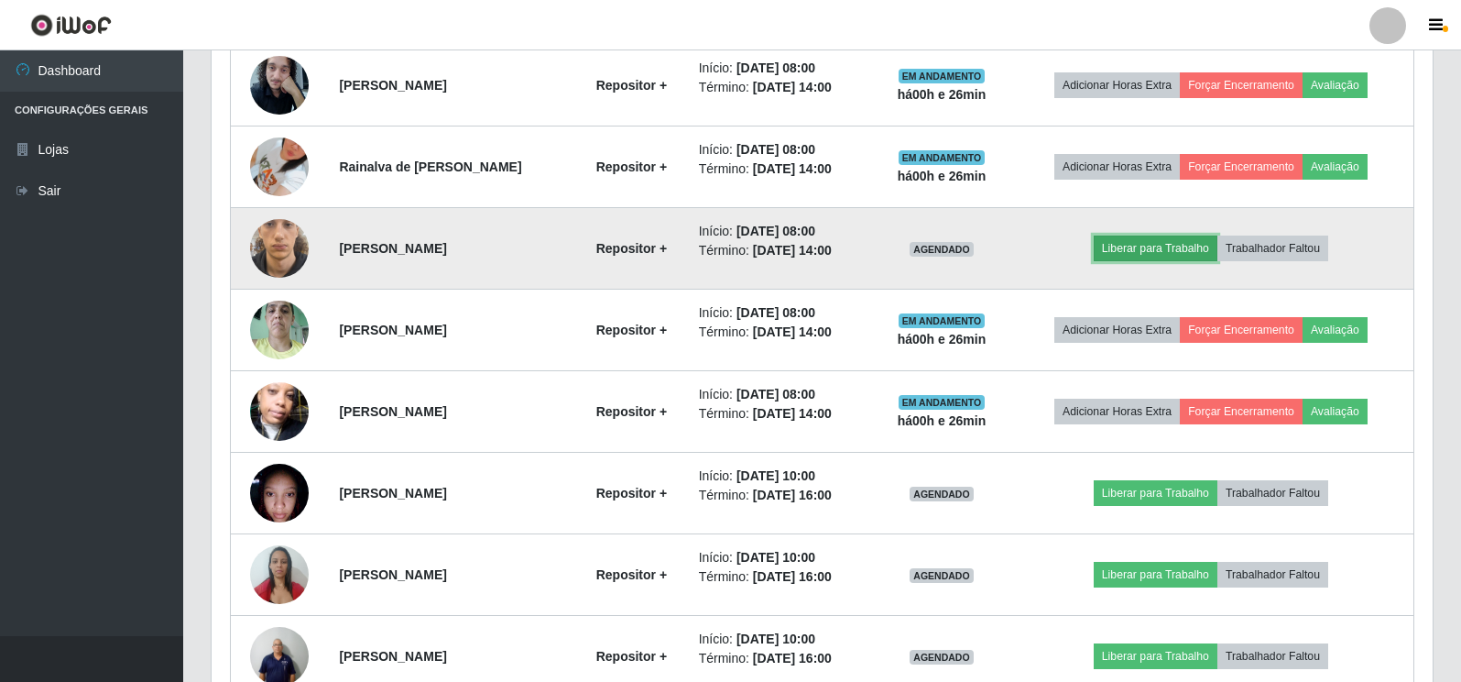
click at [1155, 248] on button "Liberar para Trabalho" at bounding box center [1156, 248] width 124 height 26
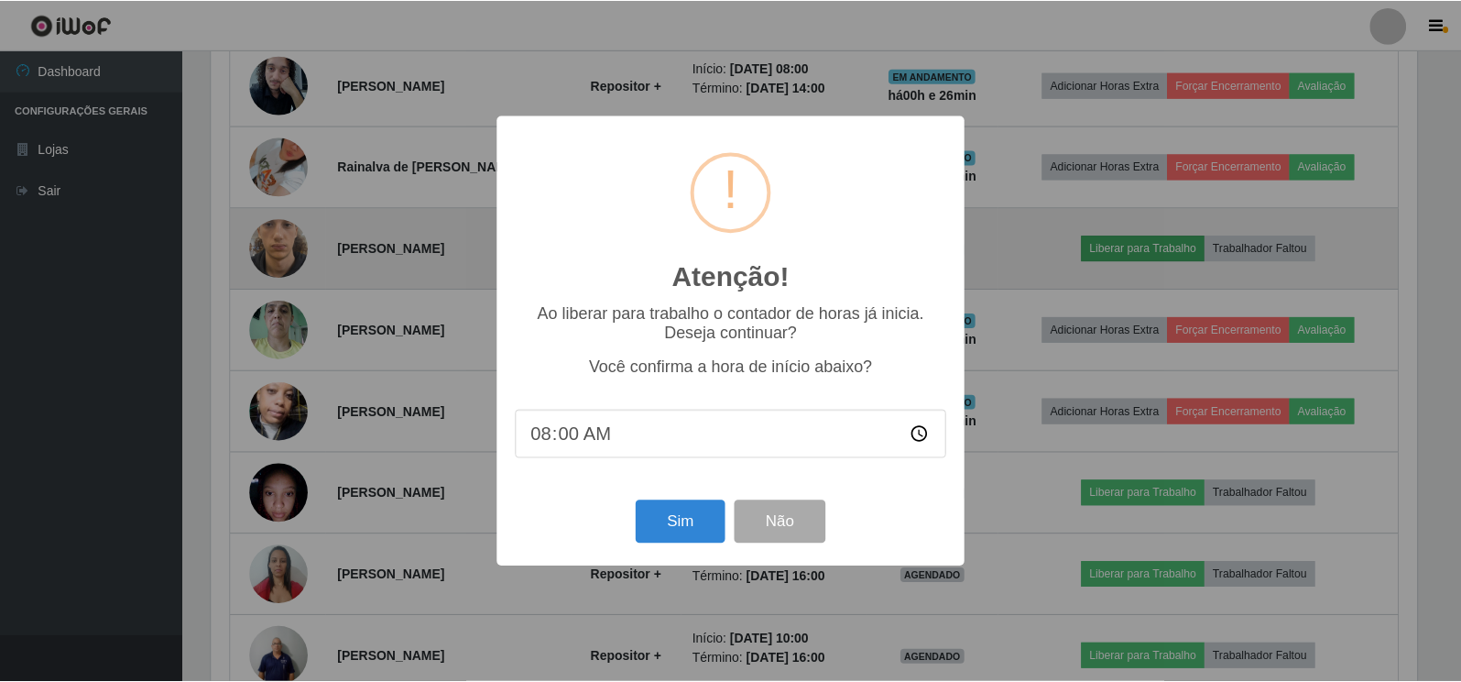
scroll to position [380, 1210]
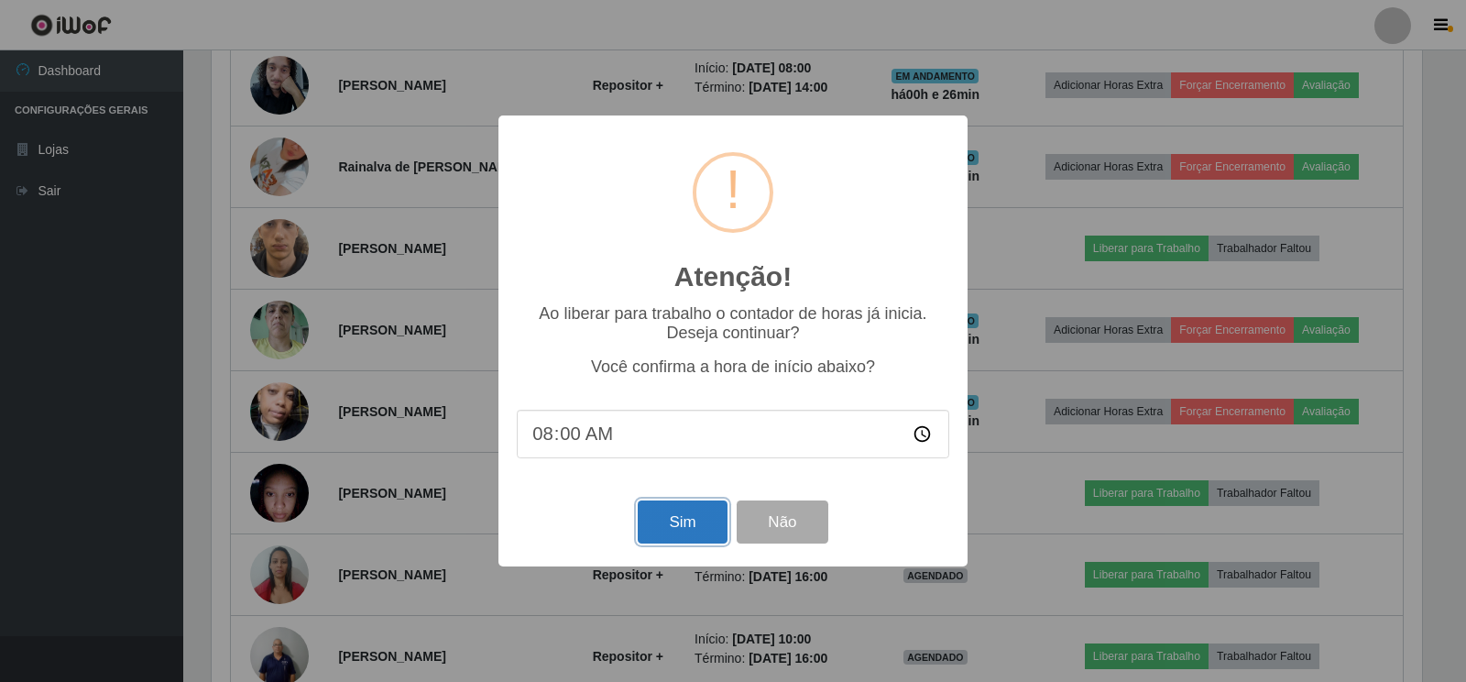
click at [682, 528] on button "Sim" at bounding box center [682, 521] width 89 height 43
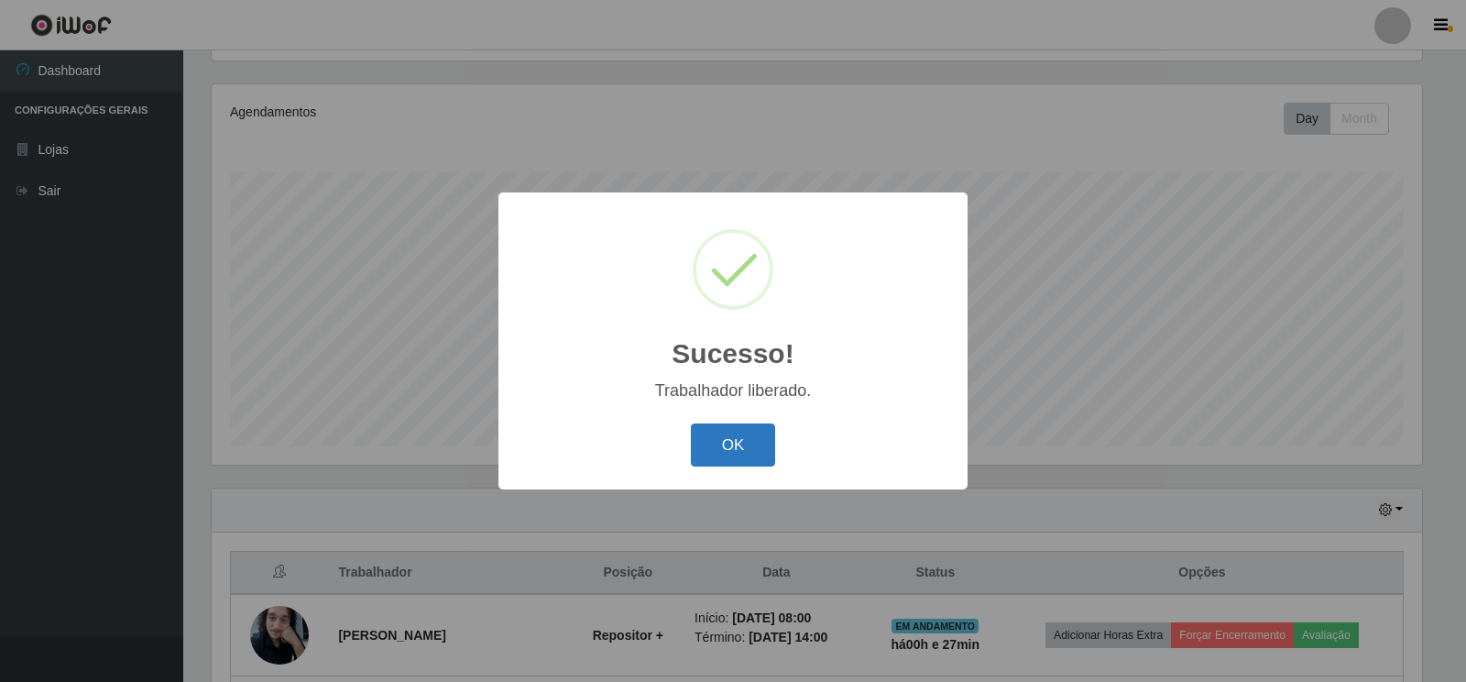
click at [731, 444] on button "OK" at bounding box center [733, 444] width 85 height 43
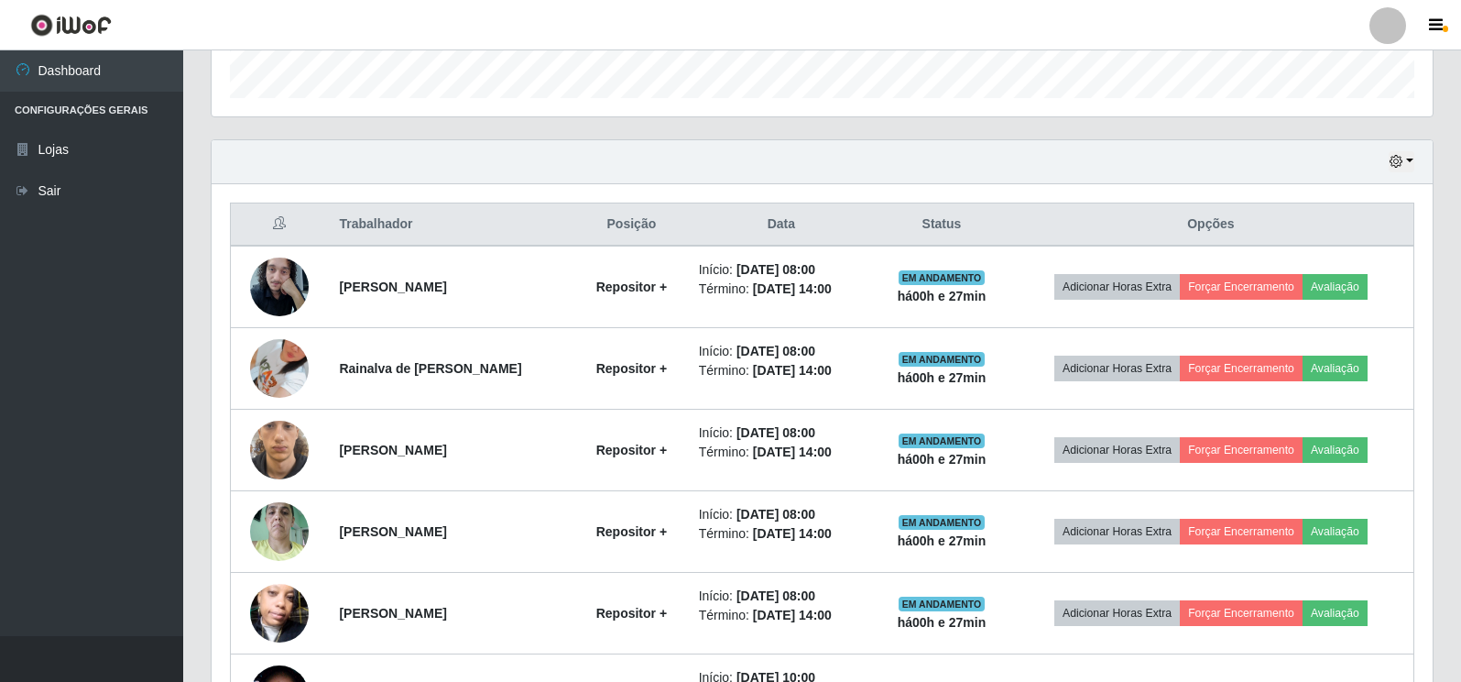
scroll to position [575, 0]
